Goal: Task Accomplishment & Management: Use online tool/utility

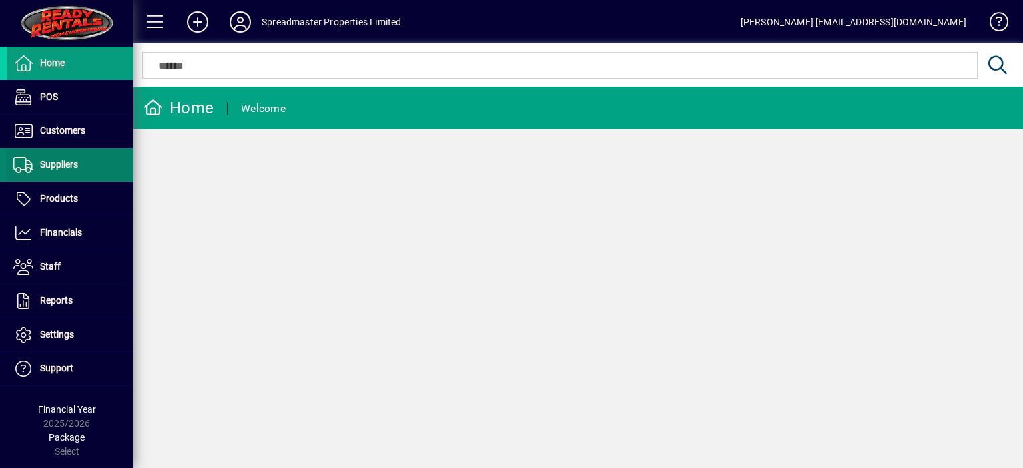
click at [64, 162] on span "Suppliers" at bounding box center [59, 164] width 38 height 11
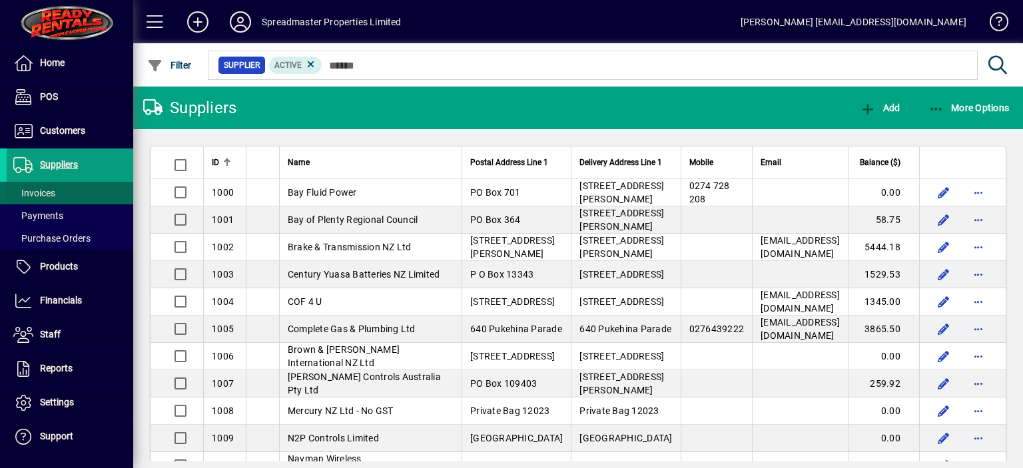
click at [50, 195] on span "Invoices" at bounding box center [34, 193] width 42 height 11
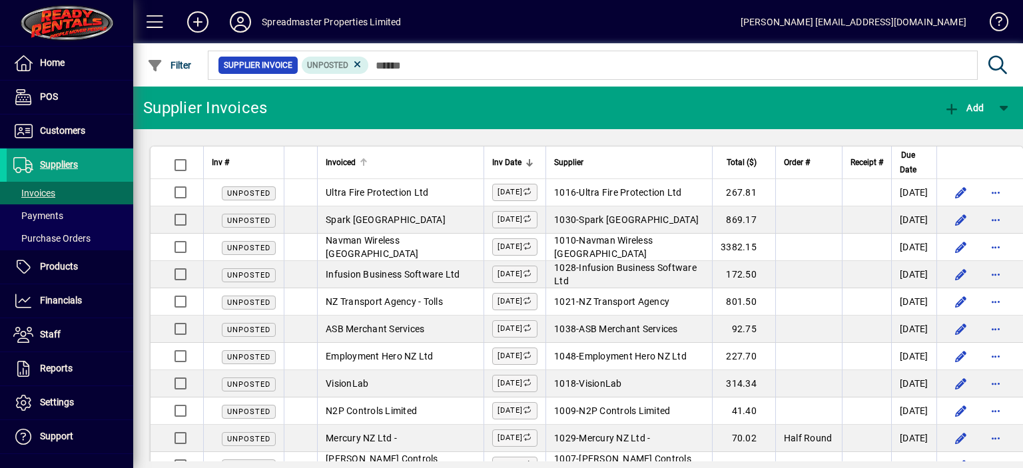
click at [363, 161] on div at bounding box center [363, 162] width 1 height 7
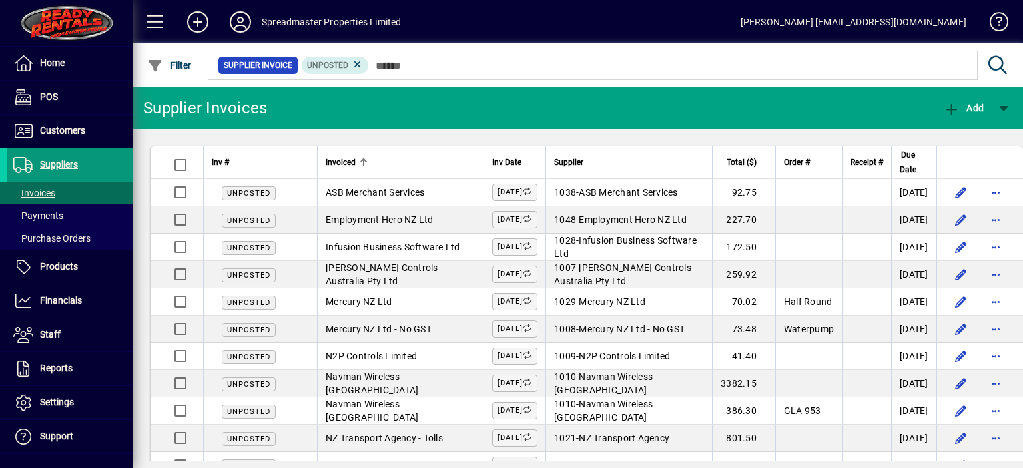
click at [62, 162] on span "Suppliers" at bounding box center [59, 164] width 38 height 11
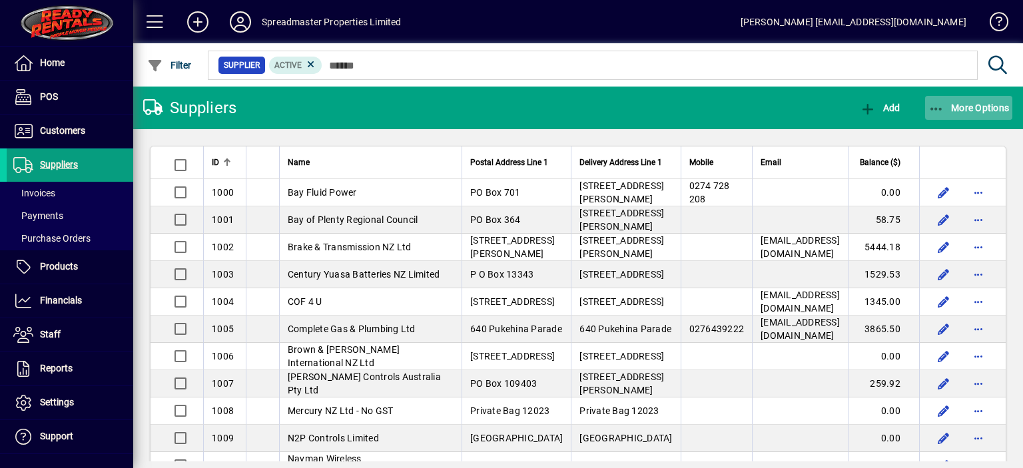
click at [972, 105] on span "More Options" at bounding box center [968, 108] width 81 height 11
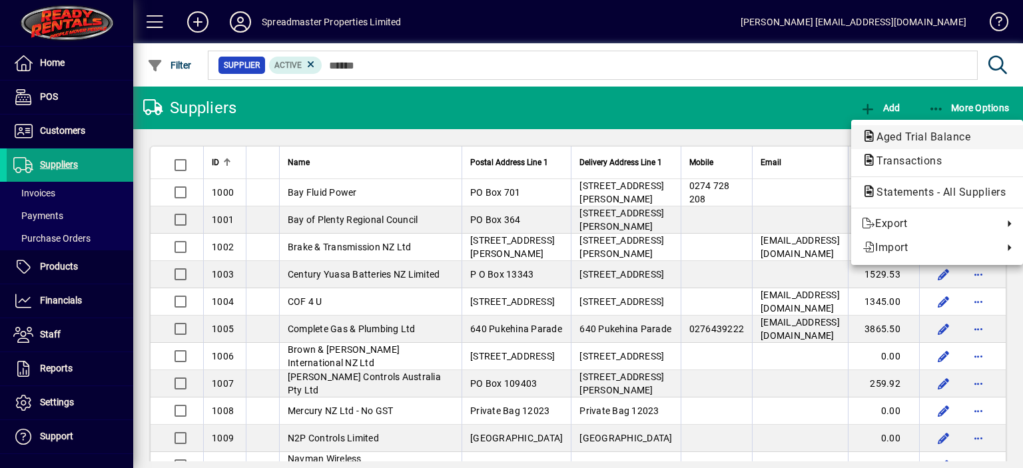
click at [897, 132] on span "Aged Trial Balance" at bounding box center [919, 137] width 115 height 13
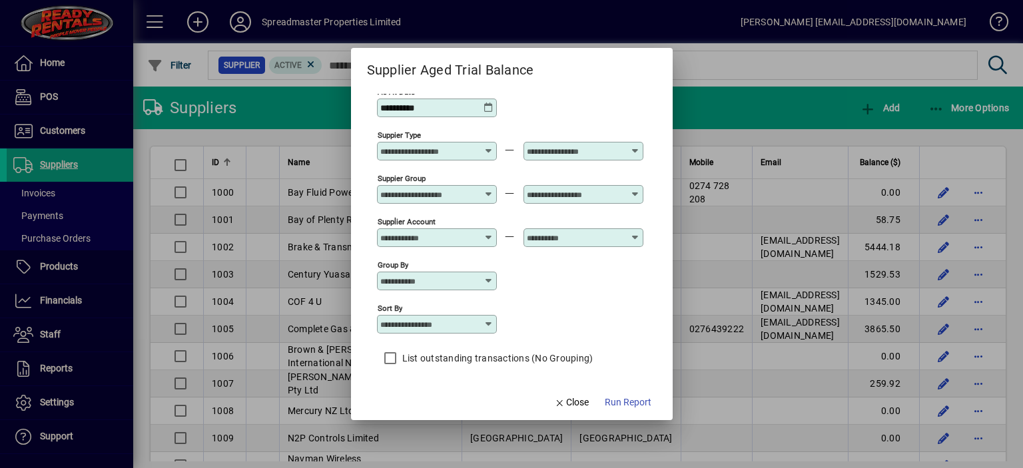
scroll to position [11, 0]
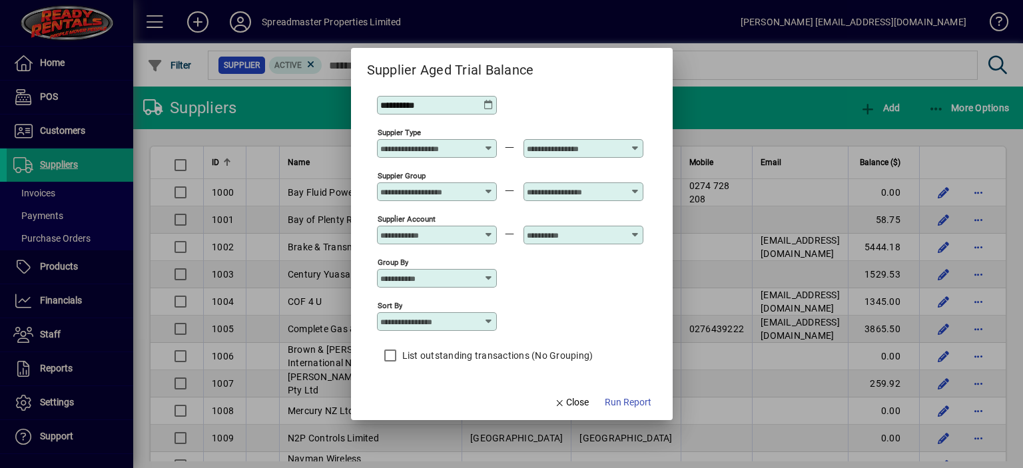
click at [491, 315] on div "Sort by" at bounding box center [437, 321] width 120 height 19
click at [432, 399] on div "Supplier Name" at bounding box center [419, 403] width 64 height 14
type input "**********"
click at [626, 404] on span "Run Report" at bounding box center [628, 403] width 47 height 14
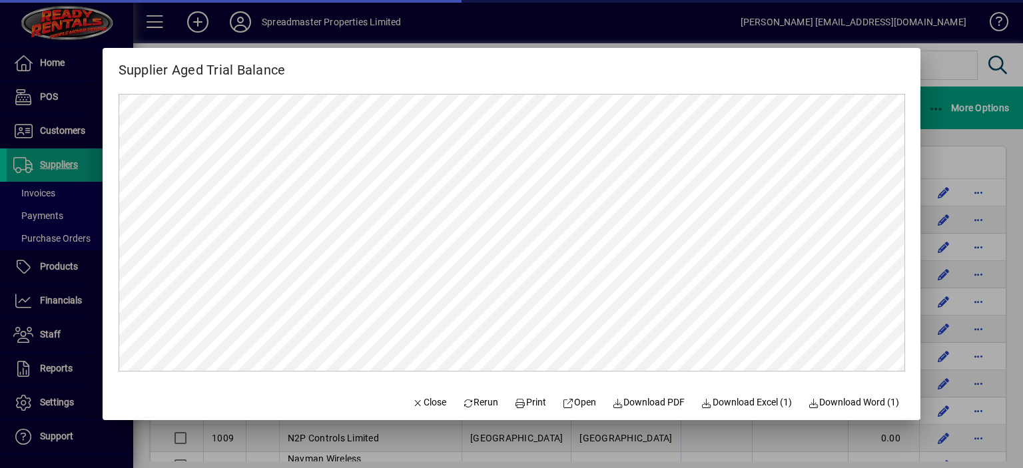
scroll to position [0, 0]
click at [420, 402] on span "Close" at bounding box center [429, 403] width 35 height 14
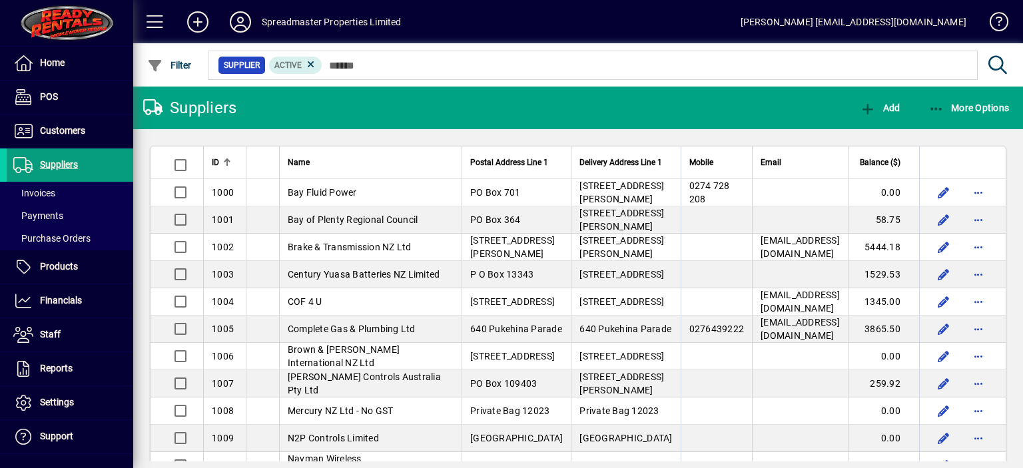
click at [230, 23] on icon at bounding box center [240, 21] width 27 height 21
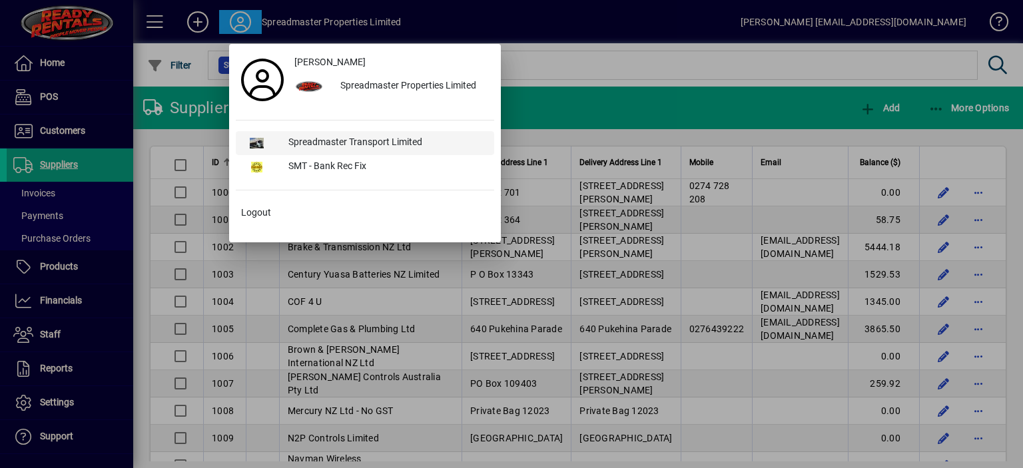
click at [323, 139] on div "Spreadmaster Transport Limited" at bounding box center [386, 143] width 216 height 24
